Goal: Transaction & Acquisition: Book appointment/travel/reservation

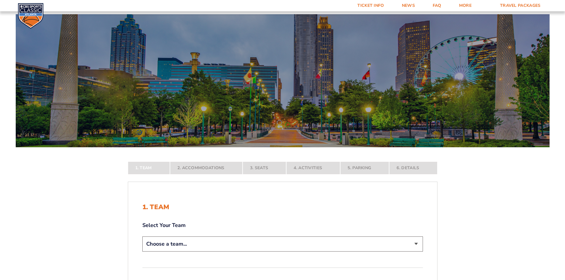
scroll to position [89, 0]
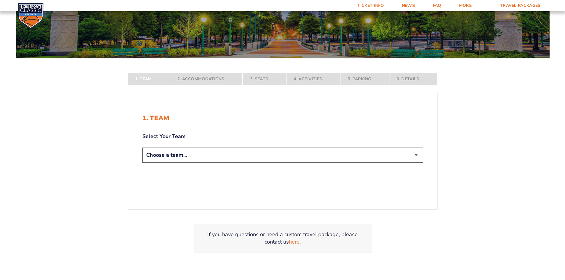
click at [415, 154] on select "Choose a team... [US_STATE] Wildcats [US_STATE] State Buckeyes [US_STATE] Tar H…" at bounding box center [282, 155] width 281 height 15
select select "12956"
click at [142, 163] on select "Choose a team... [US_STATE] Wildcats [US_STATE] State Buckeyes [US_STATE] Tar H…" at bounding box center [282, 155] width 281 height 15
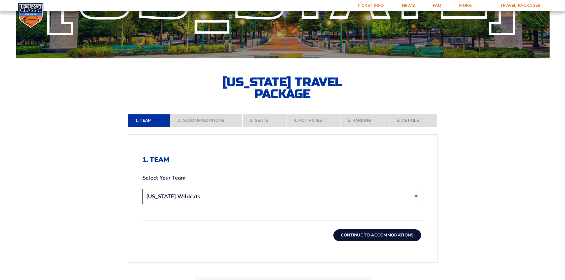
click at [384, 236] on button "Continue To Accommodations" at bounding box center [378, 236] width 88 height 12
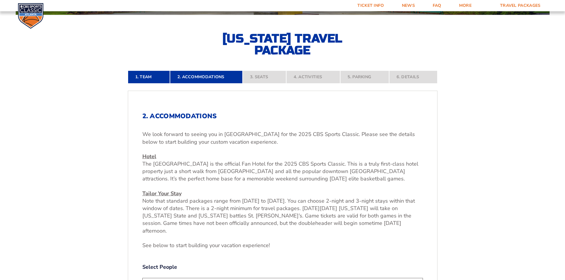
scroll to position [192, 0]
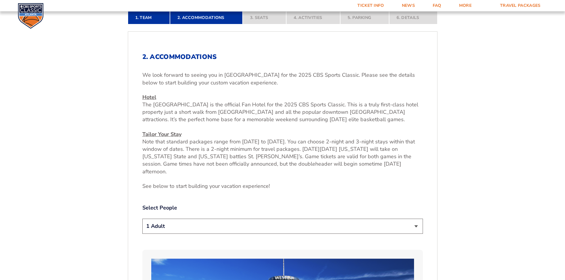
drag, startPoint x: 416, startPoint y: 218, endPoint x: 405, endPoint y: 215, distance: 10.7
click at [415, 219] on select "1 Adult 2 Adults 3 Adults 4 Adults 2 Adults + 1 Child 2 Adults + 2 Children 2 A…" at bounding box center [282, 226] width 281 height 15
select select "2 Adults"
click at [142, 219] on select "1 Adult 2 Adults 3 Adults 4 Adults 2 Adults + 1 Child 2 Adults + 2 Children 2 A…" at bounding box center [282, 226] width 281 height 15
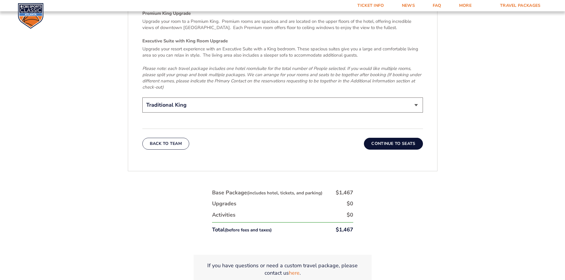
scroll to position [1023, 0]
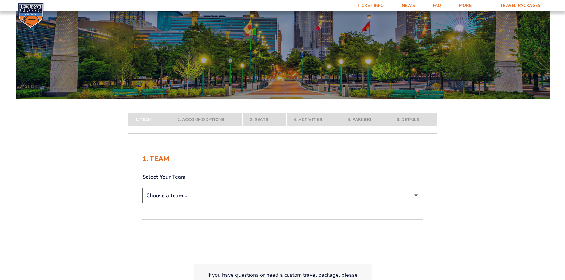
scroll to position [89, 0]
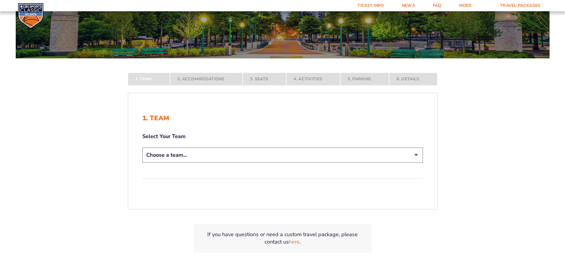
drag, startPoint x: 417, startPoint y: 156, endPoint x: 392, endPoint y: 160, distance: 25.5
click at [417, 156] on select "Choose a team... [US_STATE] Wildcats [US_STATE] State Buckeyes [US_STATE] Tar H…" at bounding box center [282, 155] width 281 height 15
select select "12956"
click at [142, 163] on select "Choose a team... [US_STATE] Wildcats [US_STATE] State Buckeyes [US_STATE] Tar H…" at bounding box center [282, 155] width 281 height 15
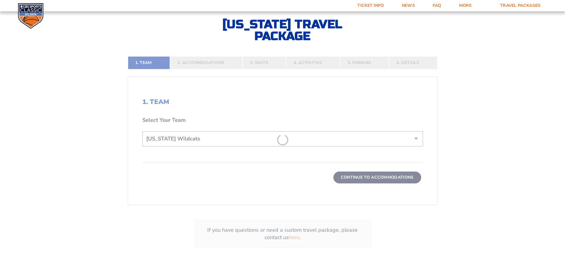
scroll to position [148, 0]
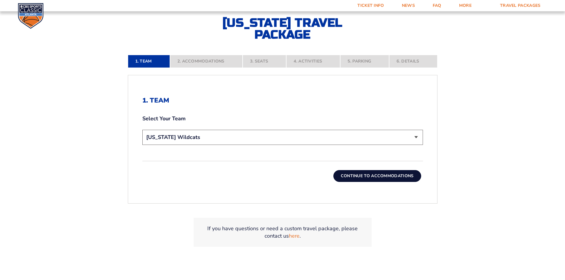
click at [367, 176] on button "Continue To Accommodations" at bounding box center [378, 176] width 88 height 12
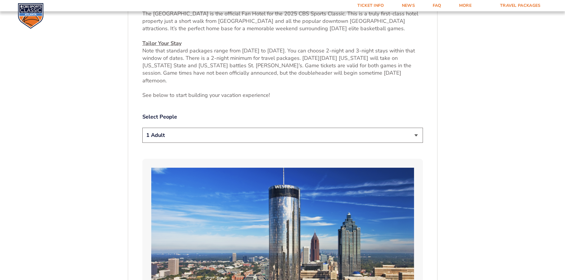
scroll to position [311, 0]
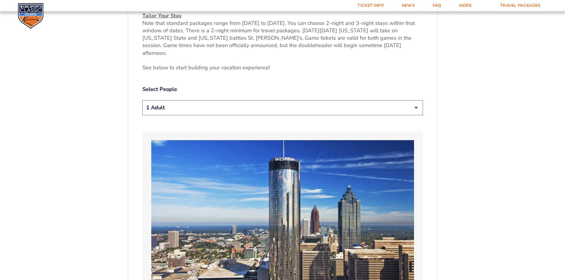
click at [415, 100] on select "1 Adult 2 Adults 3 Adults 4 Adults 2 Adults + 1 Child 2 Adults + 2 Children 2 A…" at bounding box center [282, 107] width 281 height 15
select select "2 Adults"
click at [142, 100] on select "1 Adult 2 Adults 3 Adults 4 Adults 2 Adults + 1 Child 2 Adults + 2 Children 2 A…" at bounding box center [282, 107] width 281 height 15
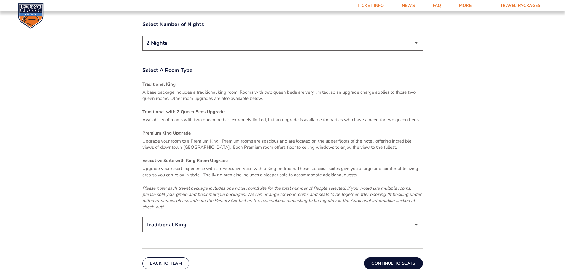
scroll to position [904, 0]
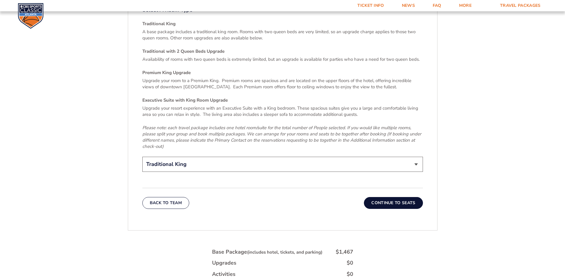
click at [417, 157] on select "Traditional King Traditional with 2 Queen Beds Upgrade (+$45 per night) Premium…" at bounding box center [282, 164] width 281 height 15
drag, startPoint x: 463, startPoint y: 172, endPoint x: 441, endPoint y: 185, distance: 25.3
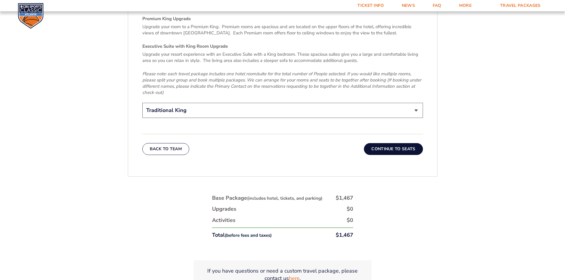
scroll to position [1023, 0]
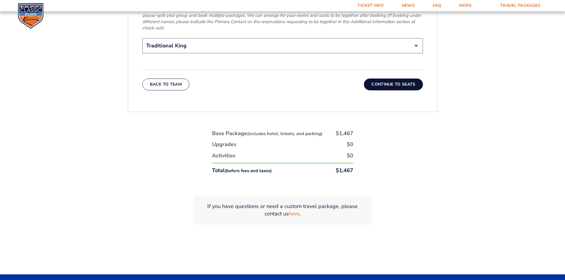
click at [390, 79] on button "Continue To Seats" at bounding box center [393, 85] width 59 height 12
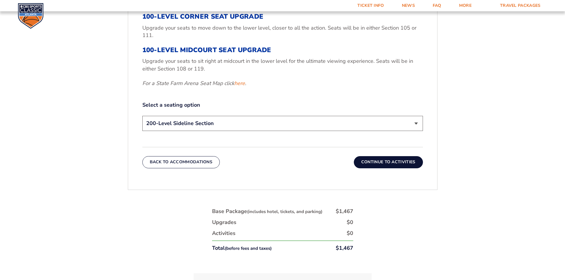
scroll to position [340, 0]
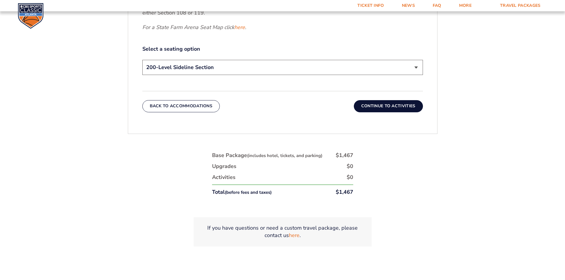
click at [415, 66] on select "200-Level Sideline Section 100-Level Corner Seat Upgrade (+$120 per person) 100…" at bounding box center [282, 67] width 281 height 15
click at [142, 60] on select "200-Level Sideline Section 100-Level Corner Seat Upgrade (+$120 per person) 100…" at bounding box center [282, 67] width 281 height 15
click at [395, 107] on button "Continue To Activities" at bounding box center [388, 106] width 69 height 12
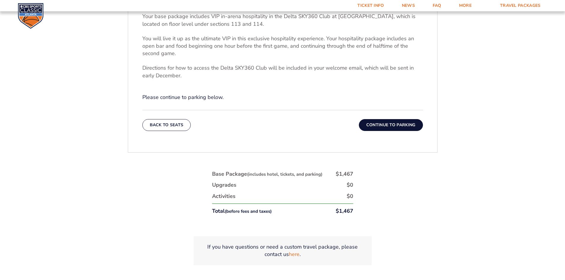
scroll to position [251, 0]
click at [395, 127] on button "Continue To Parking" at bounding box center [391, 125] width 64 height 12
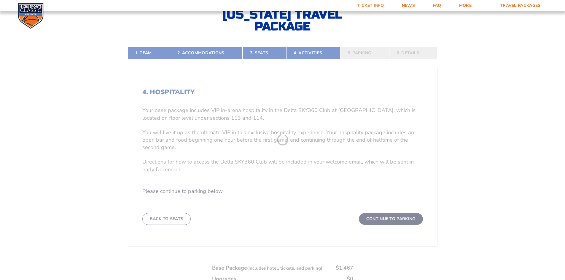
scroll to position [133, 0]
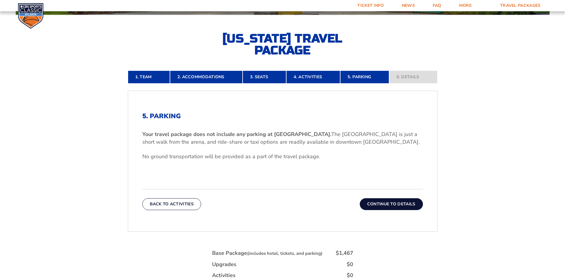
click at [386, 205] on button "Continue To Details" at bounding box center [391, 205] width 63 height 12
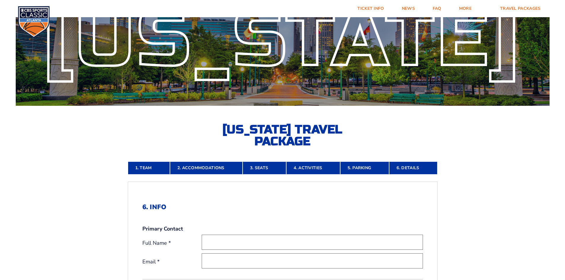
scroll to position [0, 0]
